Goal: Entertainment & Leisure: Consume media (video, audio)

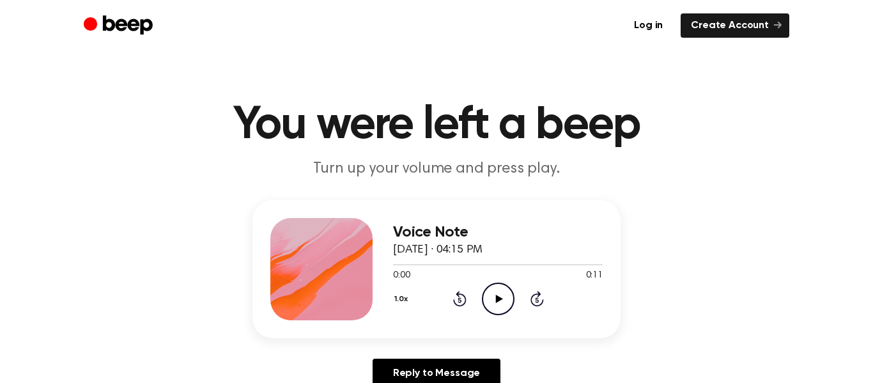
click at [496, 303] on icon "Play Audio" at bounding box center [498, 299] width 33 height 33
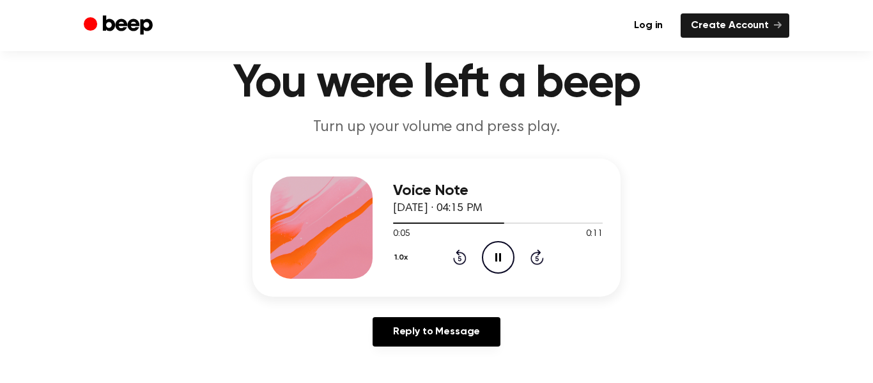
scroll to position [37, 0]
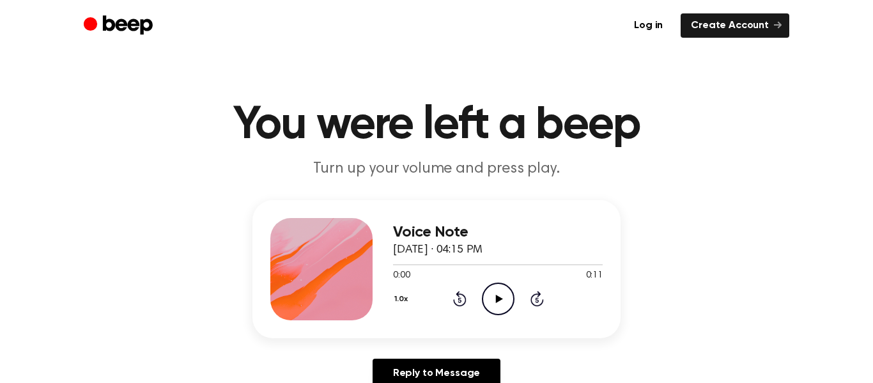
click at [496, 302] on icon "Play Audio" at bounding box center [498, 299] width 33 height 33
click at [493, 300] on icon "Play Audio" at bounding box center [498, 299] width 33 height 33
click at [506, 302] on icon "Play Audio" at bounding box center [498, 299] width 33 height 33
click at [497, 303] on icon "Play Audio" at bounding box center [498, 299] width 33 height 33
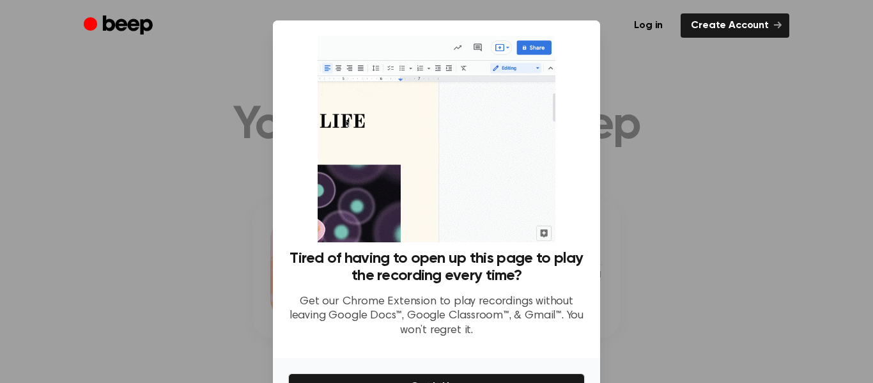
scroll to position [79, 0]
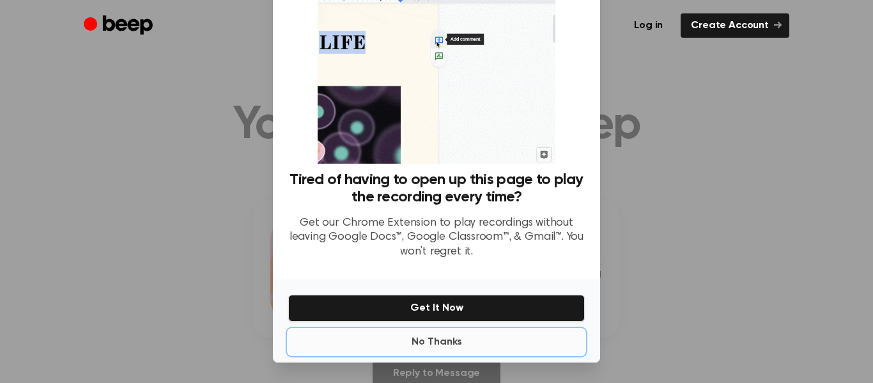
click at [440, 342] on button "No Thanks" at bounding box center [436, 342] width 297 height 26
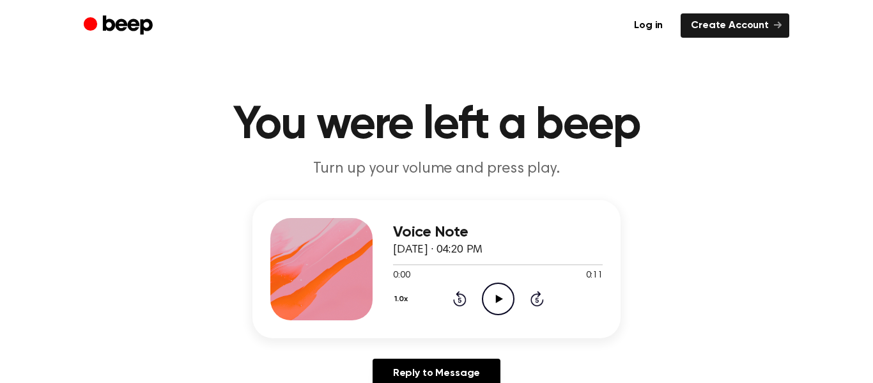
click at [504, 297] on icon "Play Audio" at bounding box center [498, 299] width 33 height 33
